Goal: Complete application form

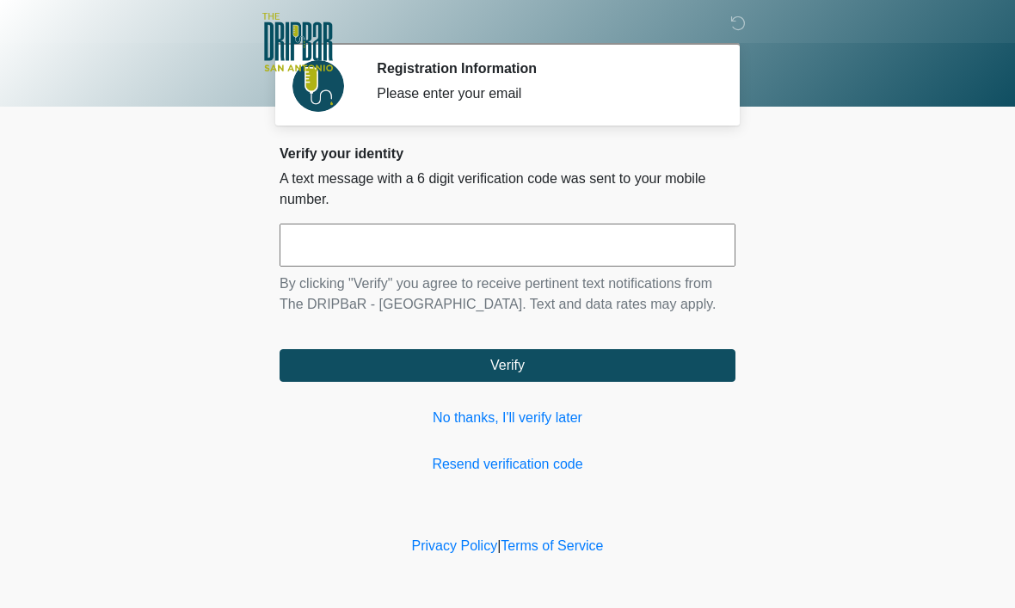
scroll to position [1, 0]
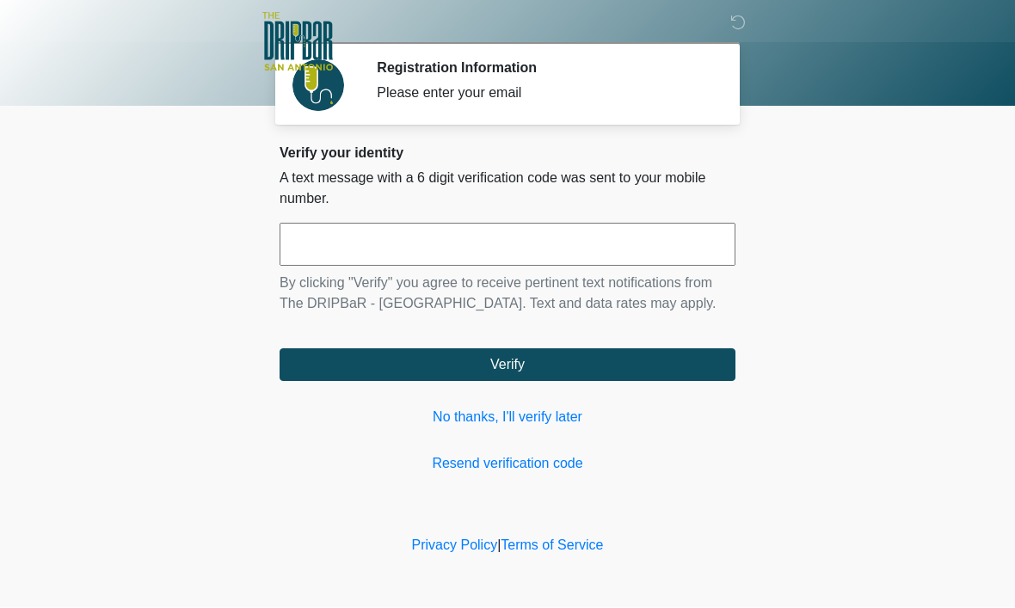
click at [510, 230] on input "text" at bounding box center [507, 245] width 456 height 43
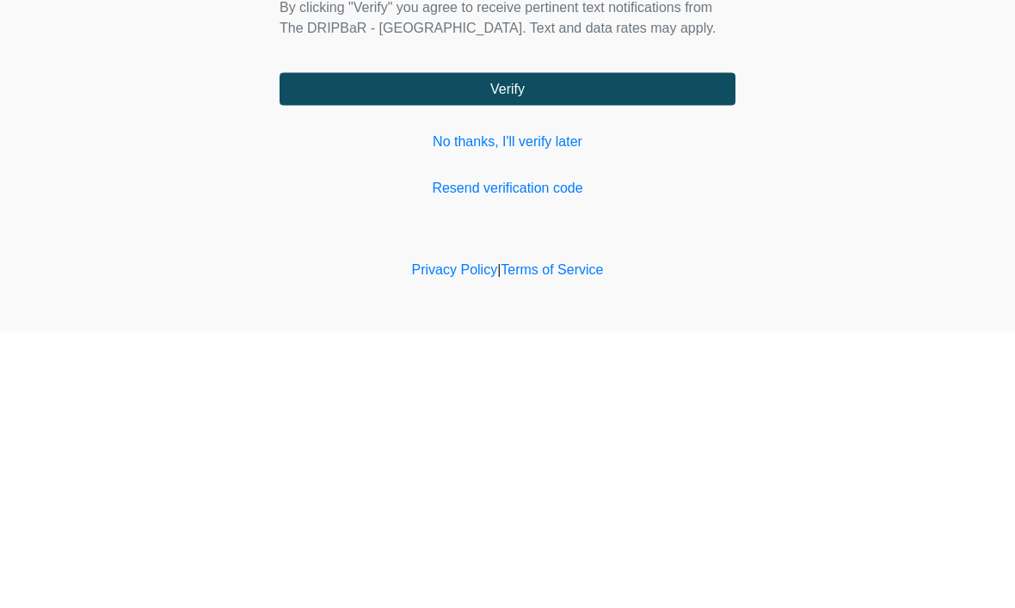
type input "******"
click at [550, 349] on button "Verify" at bounding box center [507, 365] width 456 height 33
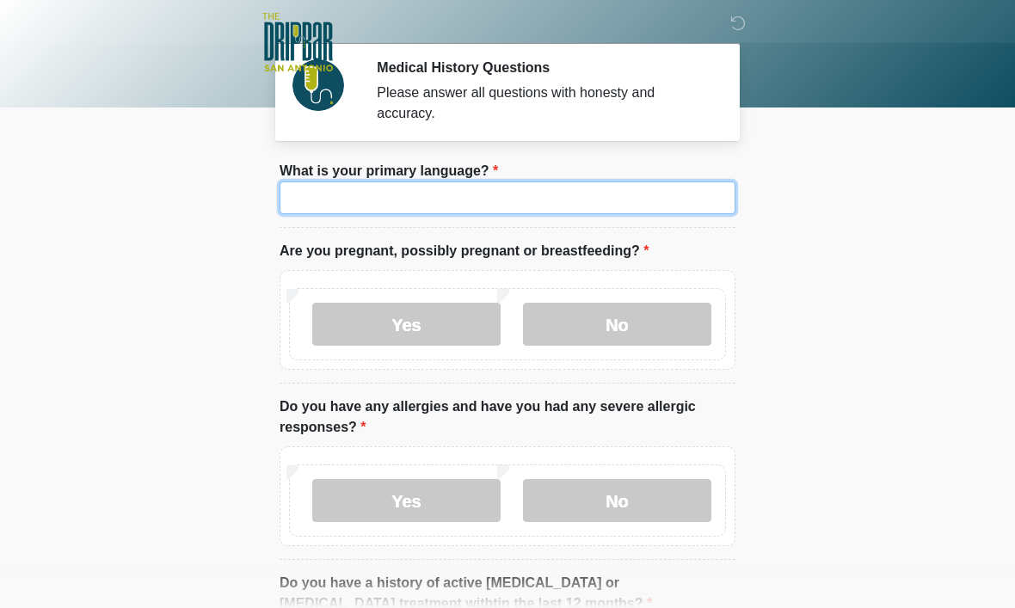
click at [544, 201] on input "What is your primary language?" at bounding box center [507, 197] width 456 height 33
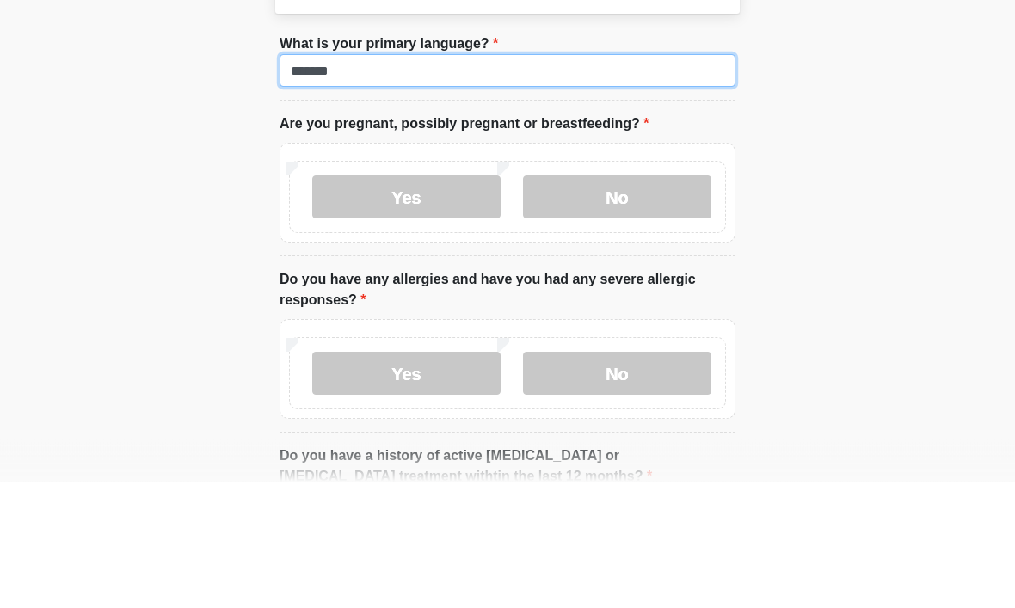
type input "*******"
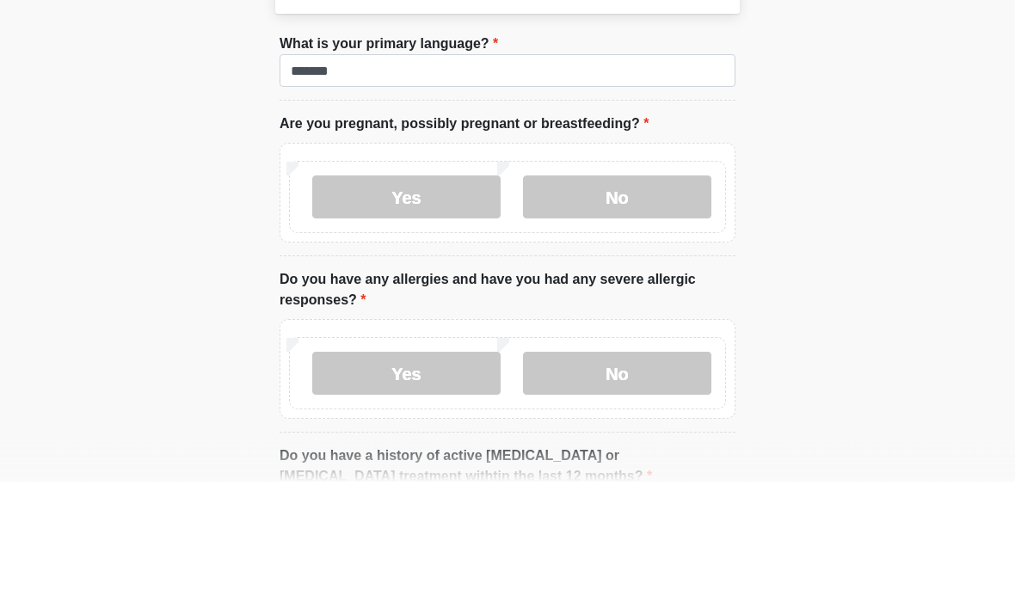
click at [622, 303] on label "No" at bounding box center [617, 324] width 188 height 43
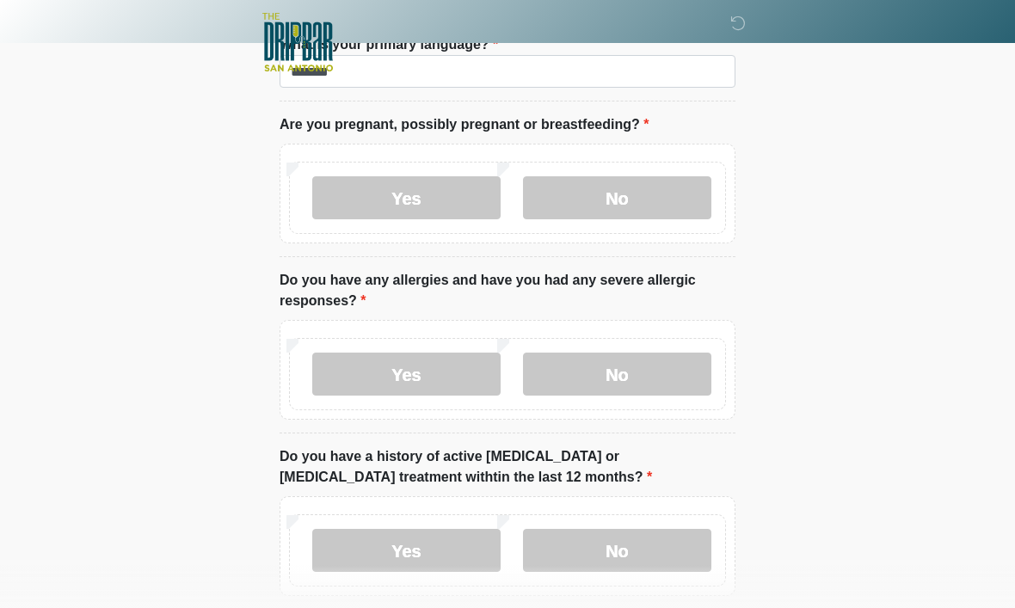
click at [652, 376] on label "No" at bounding box center [617, 374] width 188 height 43
click at [634, 549] on label "No" at bounding box center [617, 550] width 188 height 43
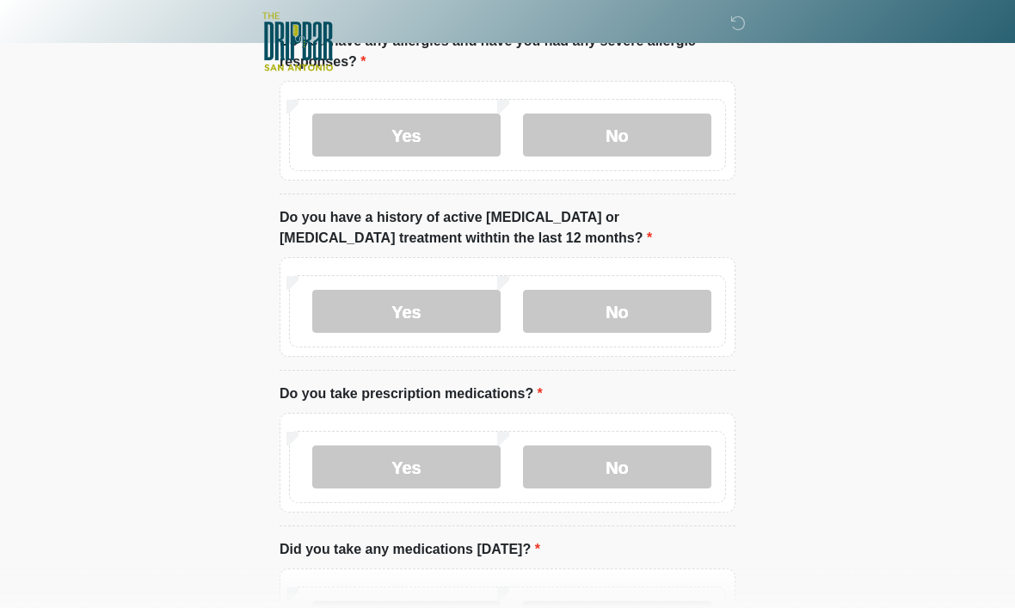
scroll to position [367, 0]
click at [439, 466] on label "Yes" at bounding box center [406, 465] width 188 height 43
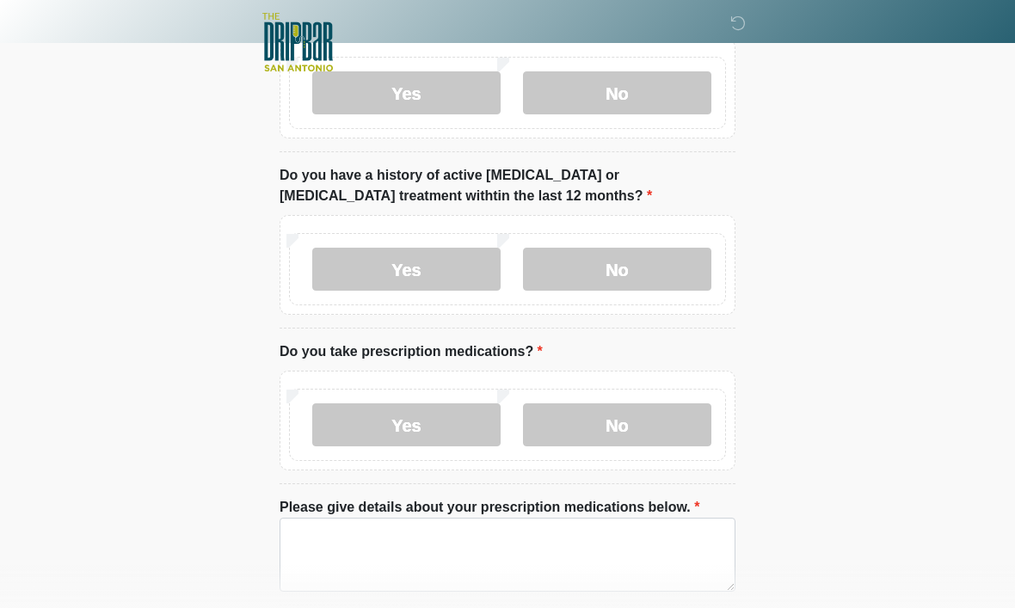
scroll to position [458, 0]
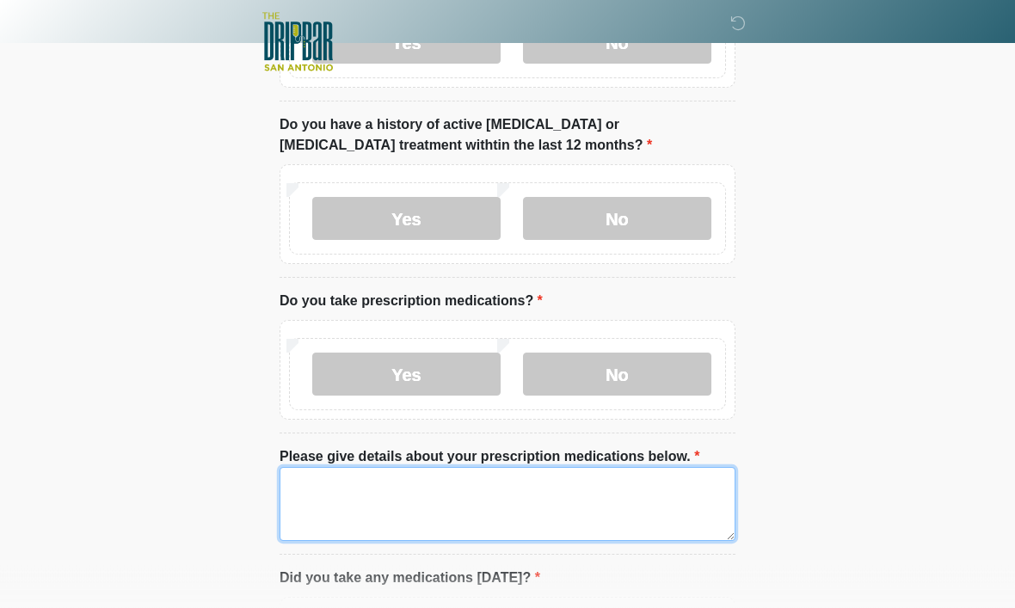
click at [546, 493] on textarea "Please give details about your prescription medications below." at bounding box center [507, 505] width 456 height 74
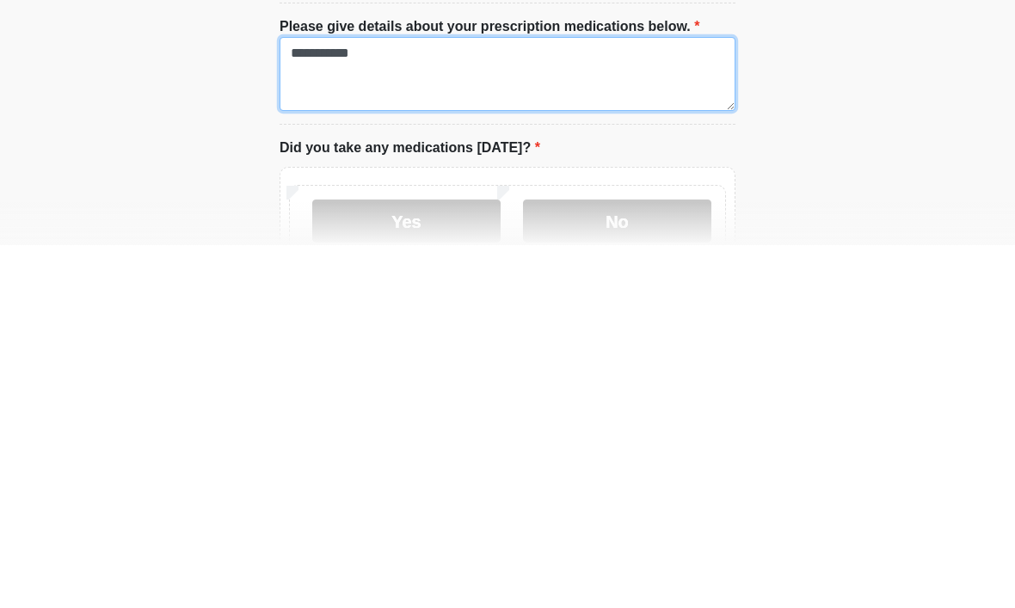
scroll to position [527, 0]
type textarea "**********"
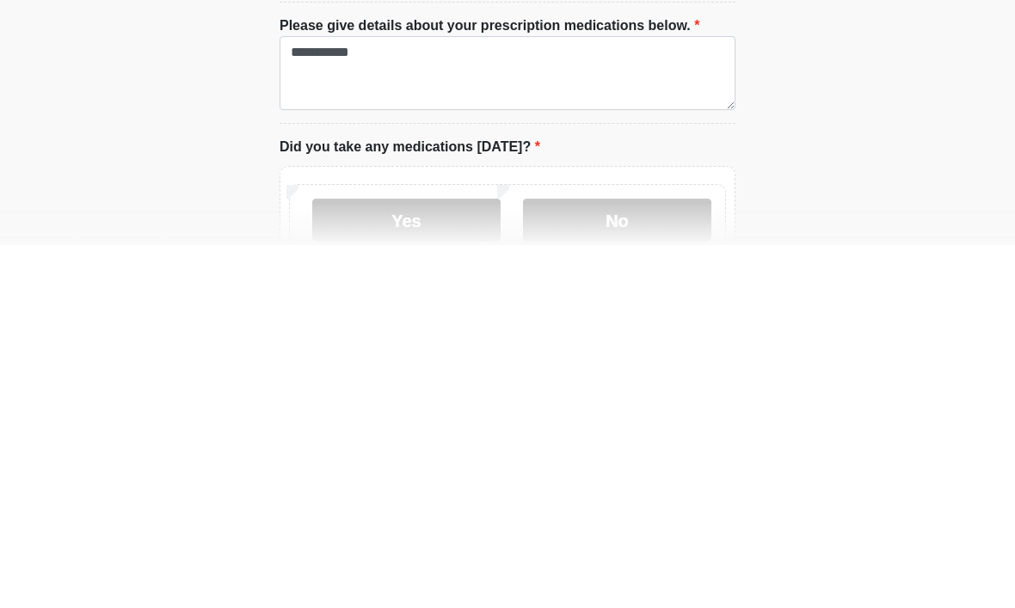
click at [637, 561] on label "No" at bounding box center [617, 582] width 188 height 43
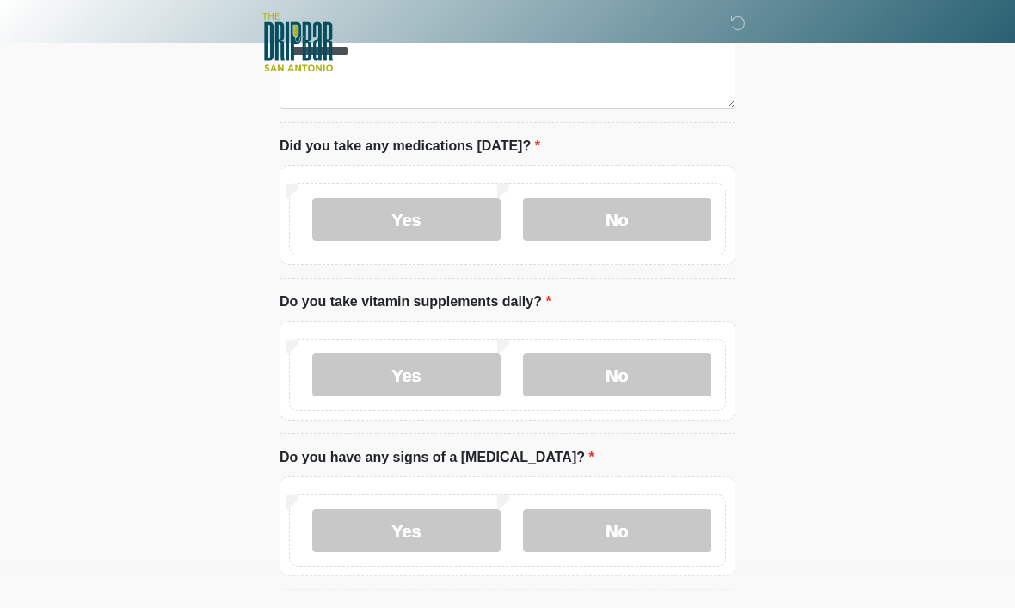
click at [622, 369] on label "No" at bounding box center [617, 374] width 188 height 43
click at [616, 530] on label "No" at bounding box center [617, 530] width 188 height 43
click at [456, 210] on label "Yes" at bounding box center [406, 219] width 188 height 43
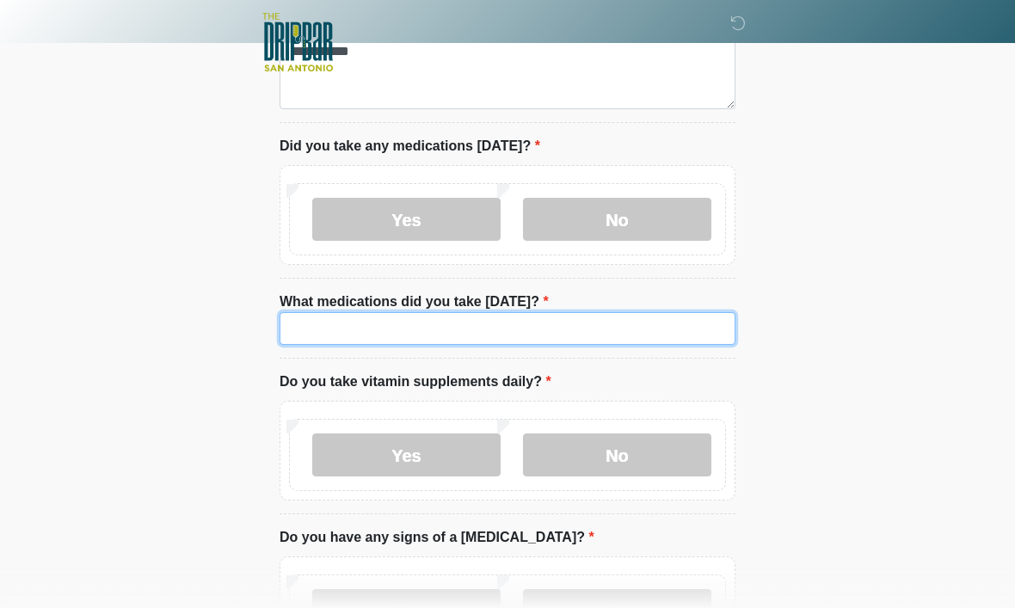
click at [561, 328] on input "What medications did you take [DATE]?" at bounding box center [507, 328] width 456 height 33
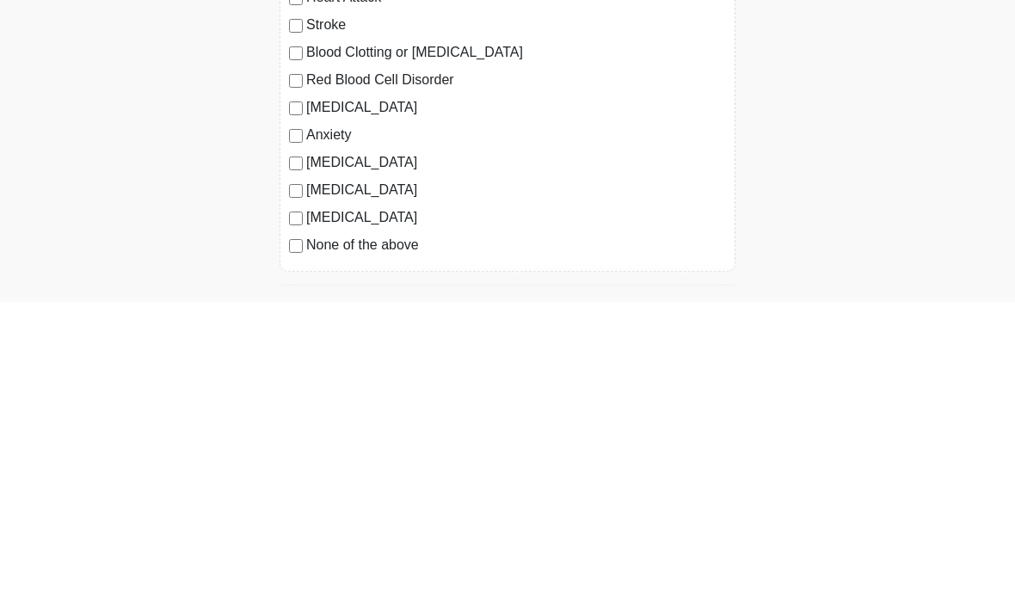
scroll to position [1396, 0]
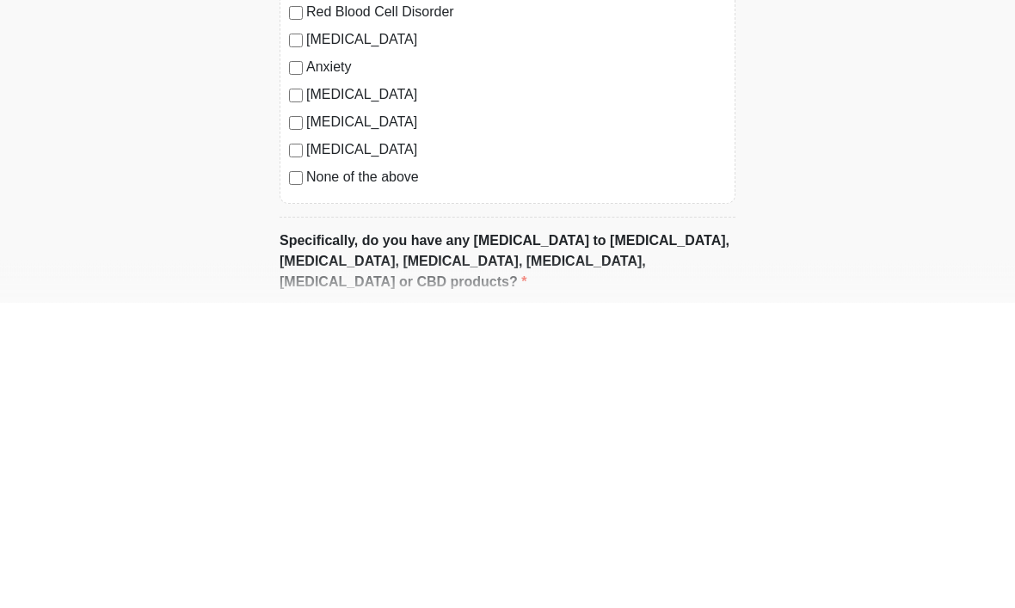
type input "********"
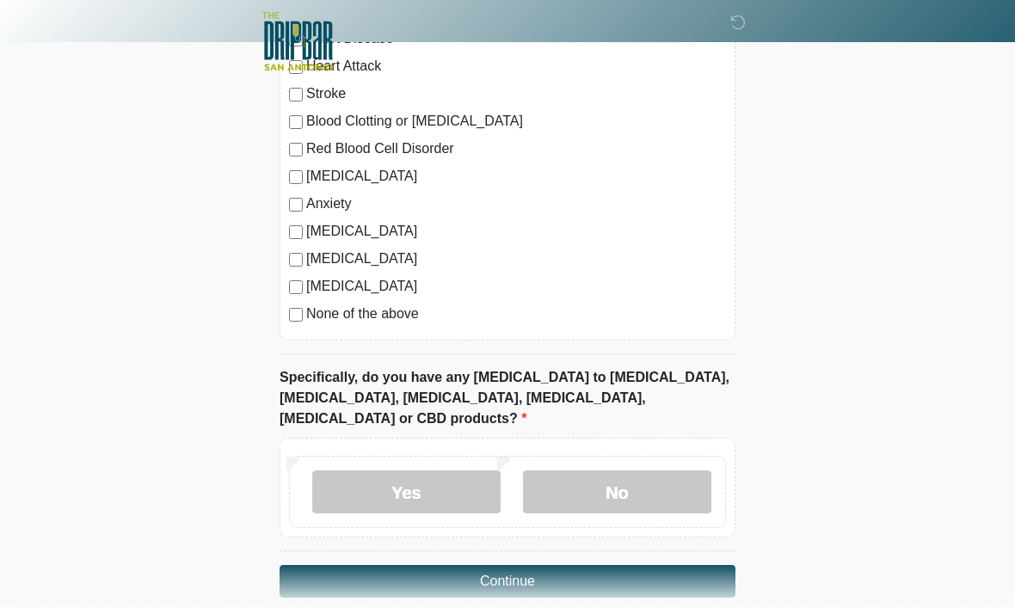
click at [635, 471] on label "No" at bounding box center [617, 492] width 188 height 43
click at [546, 566] on button "Continue" at bounding box center [507, 582] width 456 height 33
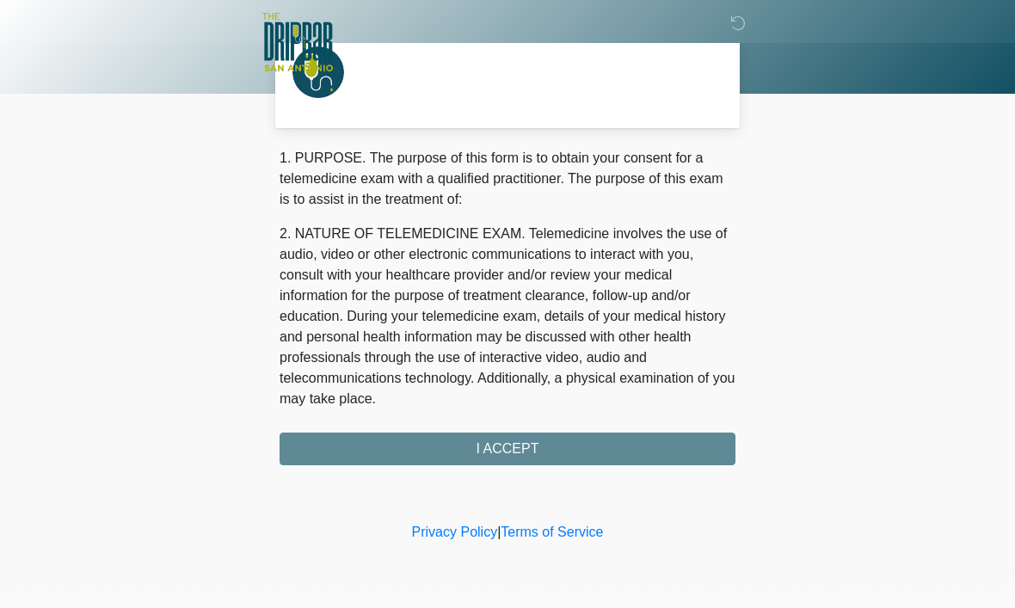
scroll to position [0, 0]
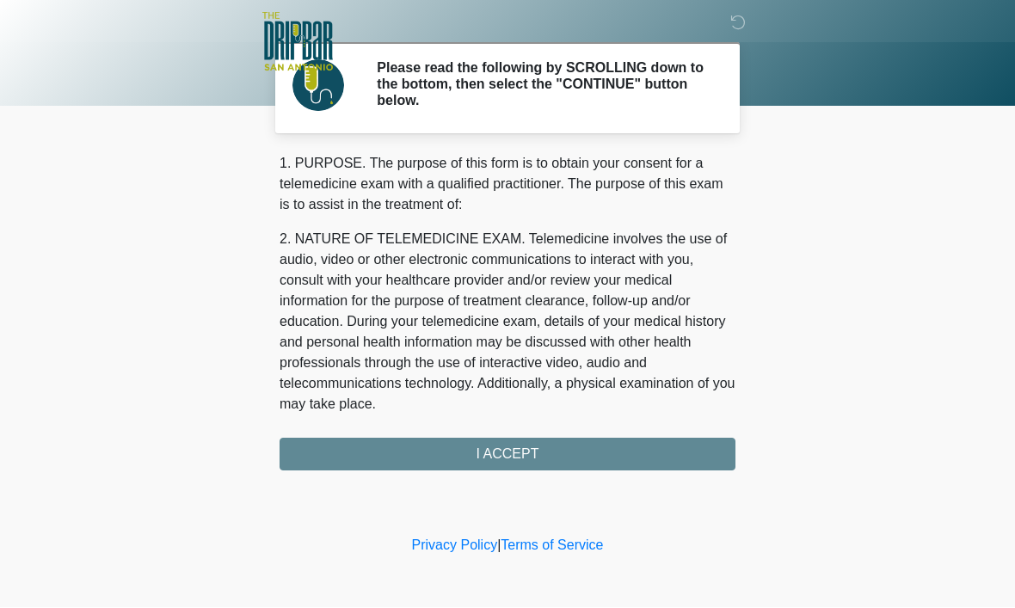
click at [549, 448] on div "1. PURPOSE. The purpose of this form is to obtain your consent for a telemedici…" at bounding box center [507, 312] width 456 height 317
click at [507, 456] on div "1. PURPOSE. The purpose of this form is to obtain your consent for a telemedici…" at bounding box center [507, 312] width 456 height 317
click at [521, 448] on div "1. PURPOSE. The purpose of this form is to obtain your consent for a telemedici…" at bounding box center [507, 312] width 456 height 317
click at [522, 460] on div "1. PURPOSE. The purpose of this form is to obtain your consent for a telemedici…" at bounding box center [507, 312] width 456 height 317
click at [521, 460] on div "1. PURPOSE. The purpose of this form is to obtain your consent for a telemedici…" at bounding box center [507, 312] width 456 height 317
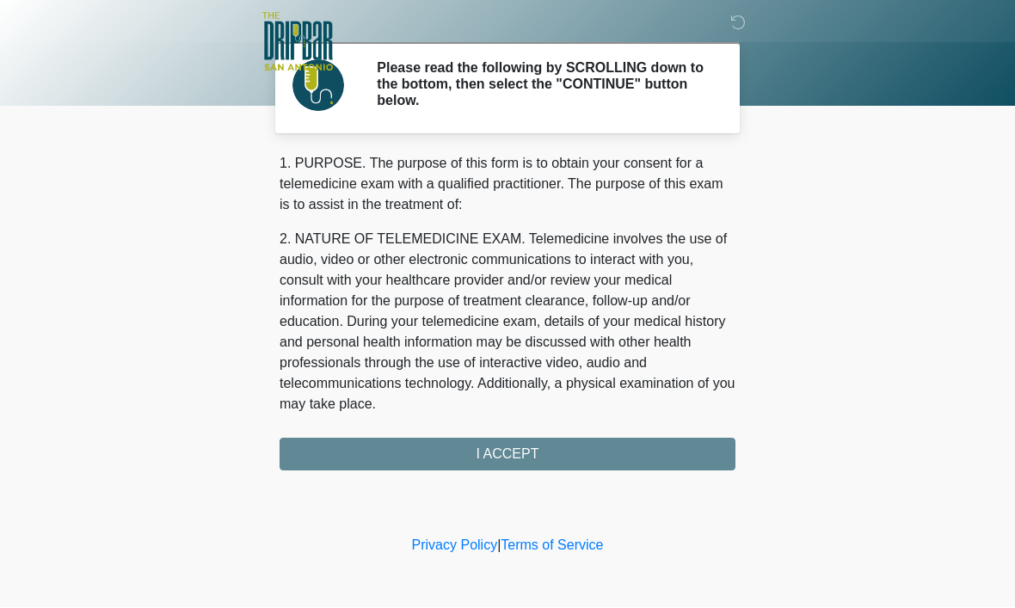
click at [508, 454] on div "1. PURPOSE. The purpose of this form is to obtain your consent for a telemedici…" at bounding box center [507, 312] width 456 height 317
click at [507, 453] on div "1. PURPOSE. The purpose of this form is to obtain your consent for a telemedici…" at bounding box center [507, 312] width 456 height 317
click at [515, 444] on div "1. PURPOSE. The purpose of this form is to obtain your consent for a telemedici…" at bounding box center [507, 312] width 456 height 317
click at [497, 450] on div "1. PURPOSE. The purpose of this form is to obtain your consent for a telemedici…" at bounding box center [507, 312] width 456 height 317
click at [500, 453] on div "1. PURPOSE. The purpose of this form is to obtain your consent for a telemedici…" at bounding box center [507, 312] width 456 height 317
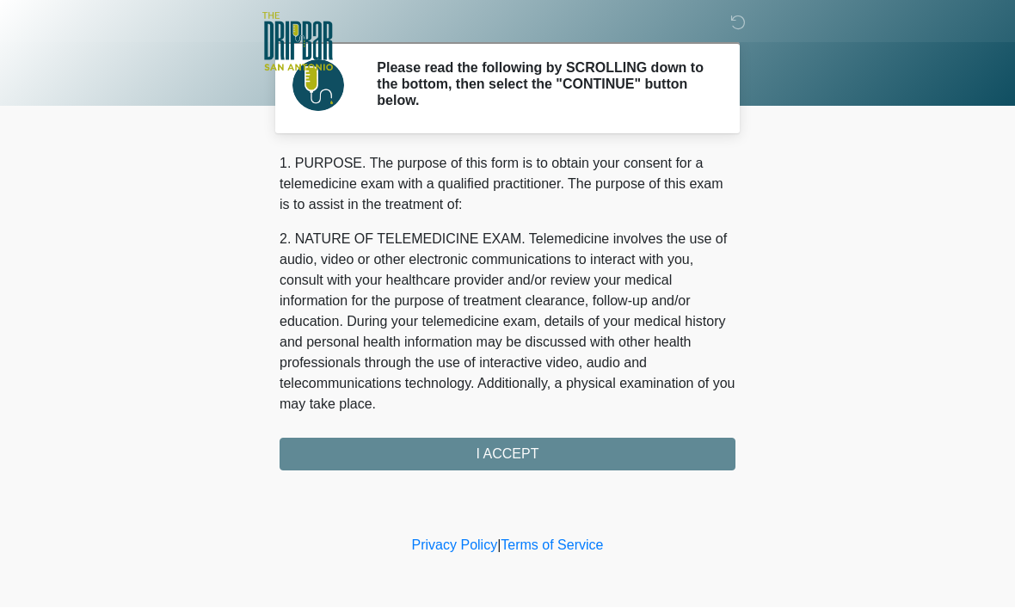
click at [550, 457] on div "1. PURPOSE. The purpose of this form is to obtain your consent for a telemedici…" at bounding box center [507, 312] width 456 height 317
click at [570, 468] on div "1. PURPOSE. The purpose of this form is to obtain your consent for a telemedici…" at bounding box center [507, 312] width 456 height 317
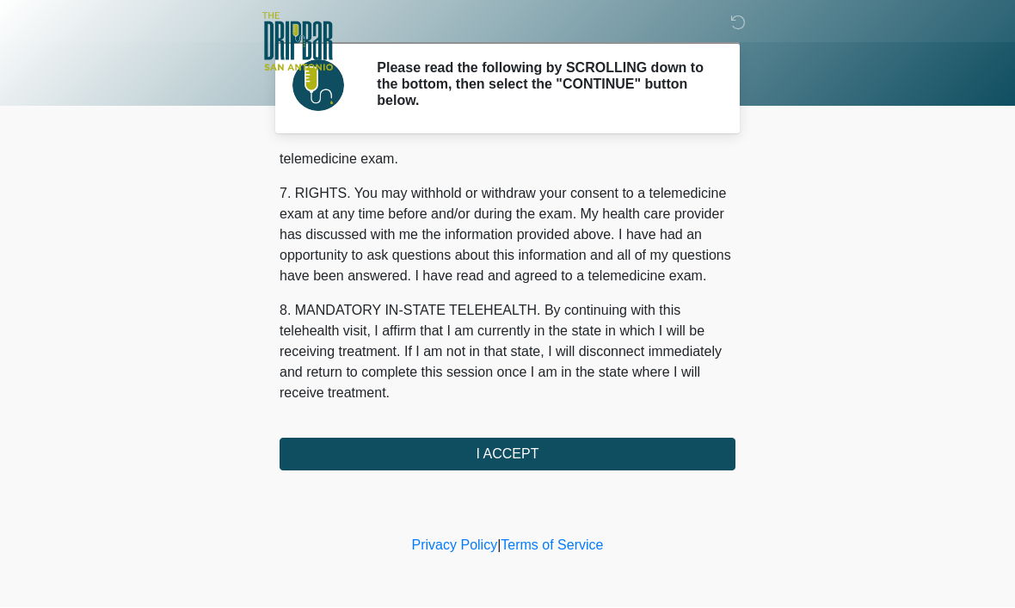
scroll to position [775, 0]
click at [524, 445] on button "I ACCEPT" at bounding box center [507, 454] width 456 height 33
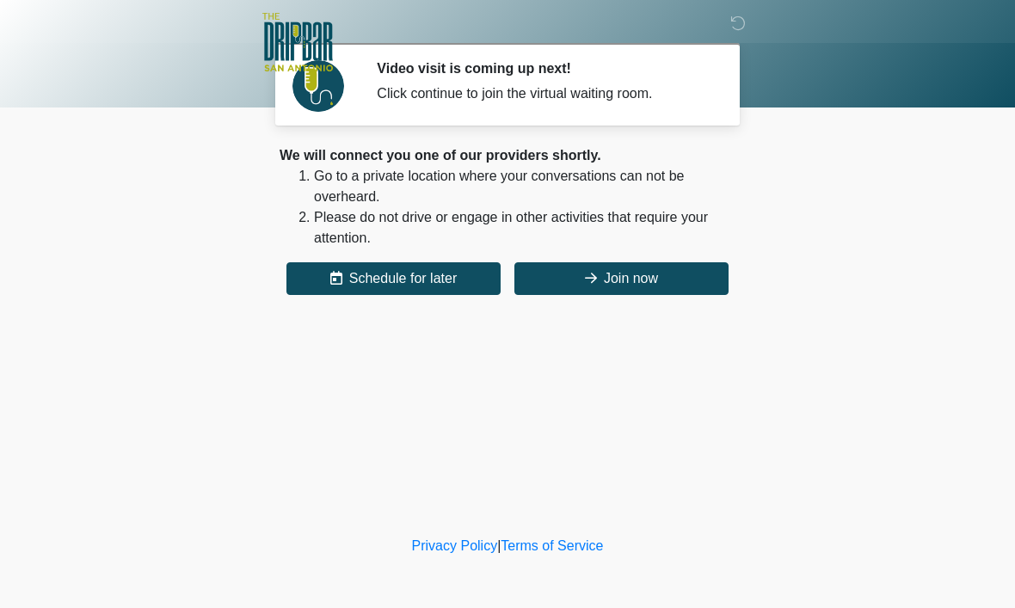
click at [625, 285] on button "Join now" at bounding box center [621, 278] width 214 height 33
